Goal: Task Accomplishment & Management: Manage account settings

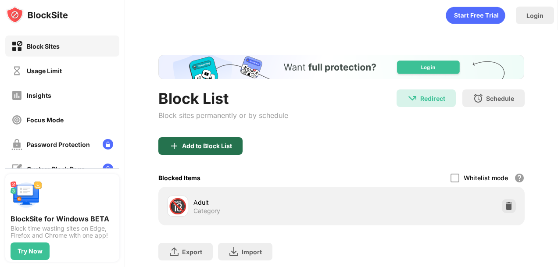
click at [209, 143] on div "Add to Block List" at bounding box center [207, 146] width 50 height 7
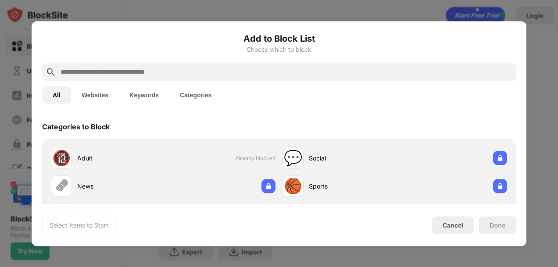
click at [253, 74] on input "text" at bounding box center [286, 72] width 453 height 11
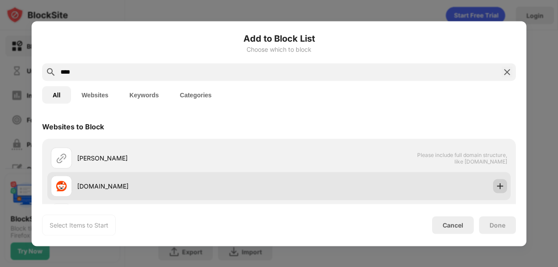
type input "****"
click at [496, 188] on img at bounding box center [500, 186] width 9 height 9
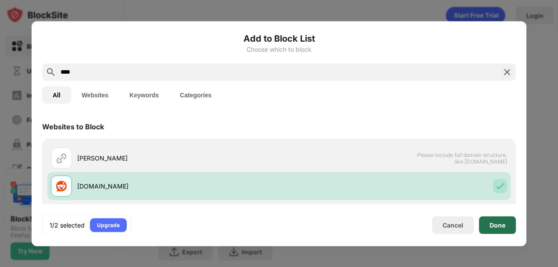
click at [496, 227] on div "Done" at bounding box center [498, 225] width 16 height 7
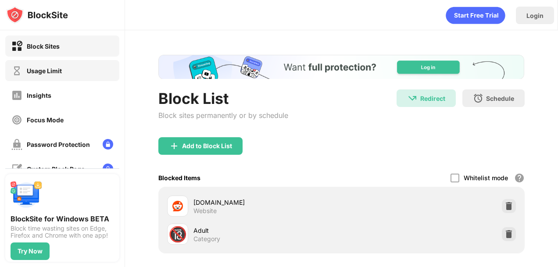
click at [46, 72] on div "Usage Limit" at bounding box center [44, 70] width 35 height 7
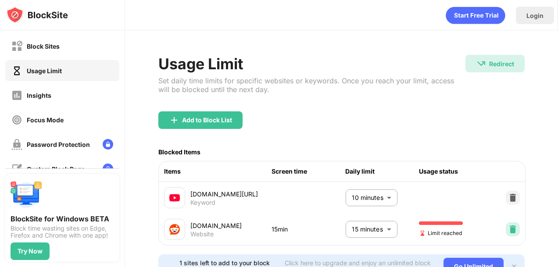
click at [506, 223] on div at bounding box center [513, 230] width 14 height 14
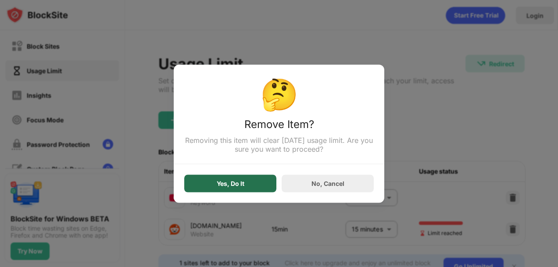
click at [233, 190] on div "Yes, Do It" at bounding box center [230, 184] width 92 height 18
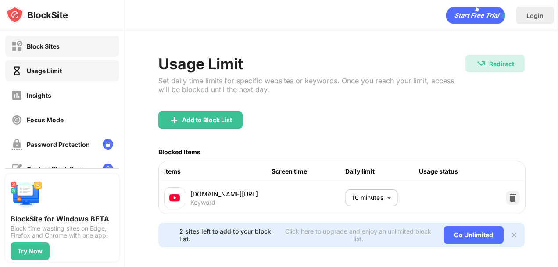
click at [50, 43] on div "Block Sites" at bounding box center [43, 46] width 33 height 7
